Goal: Find specific page/section: Find specific page/section

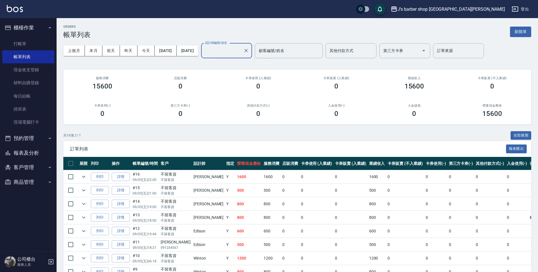
scroll to position [0, 997]
type input "l i ..."
drag, startPoint x: 526, startPoint y: 5, endPoint x: 193, endPoint y: 78, distance: 340.6
click at [200, 79] on h2 "店販消費" at bounding box center [180, 78] width 64 height 4
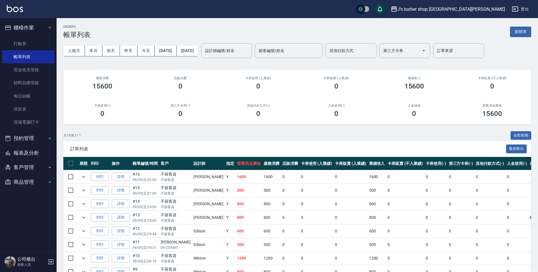
click at [45, 141] on button "預約管理" at bounding box center [28, 138] width 52 height 15
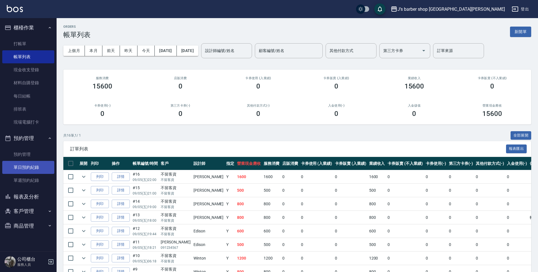
click at [42, 166] on link "單日預約紀錄" at bounding box center [28, 167] width 52 height 13
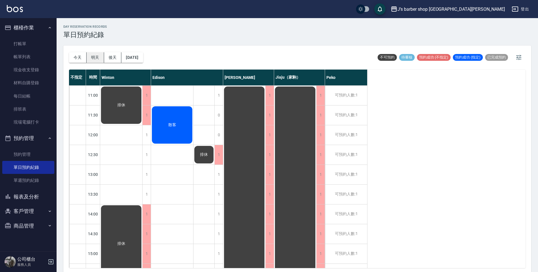
click at [96, 61] on button "明天" at bounding box center [96, 57] width 18 height 10
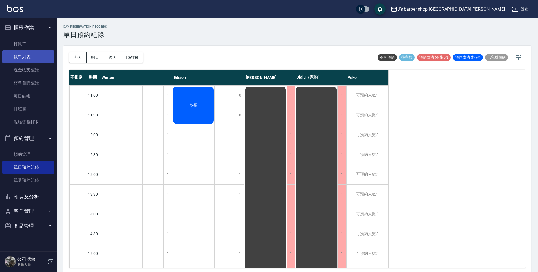
click at [24, 53] on link "帳單列表" at bounding box center [28, 56] width 52 height 13
